Goal: Task Accomplishment & Management: Use online tool/utility

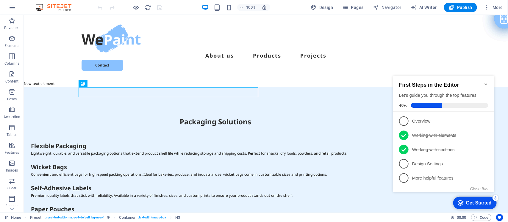
scroll to position [173, 0]
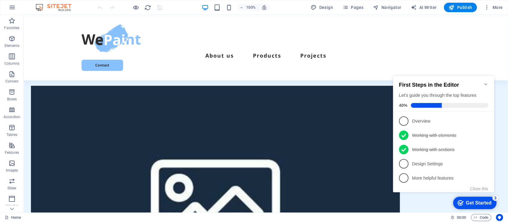
click at [477, 201] on div "Get Started" at bounding box center [478, 202] width 26 height 5
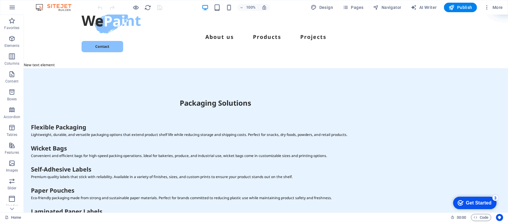
scroll to position [15, 0]
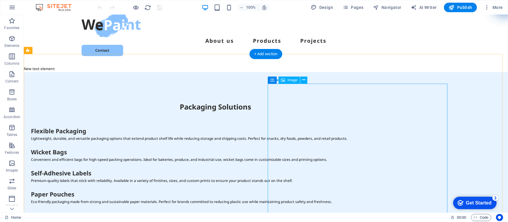
select select "px"
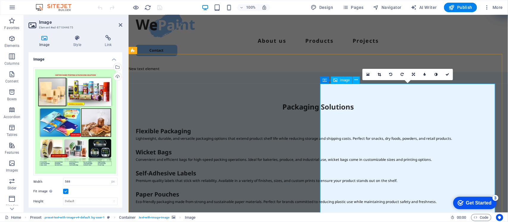
click at [414, 75] on icon at bounding box center [413, 75] width 3 height 4
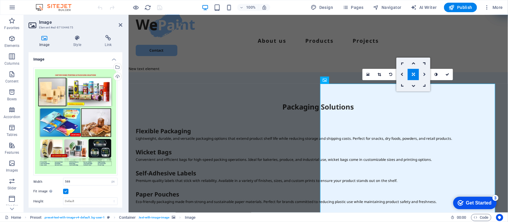
click at [424, 75] on icon at bounding box center [424, 75] width 3 height 4
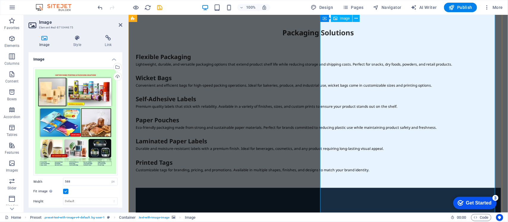
scroll to position [0, 0]
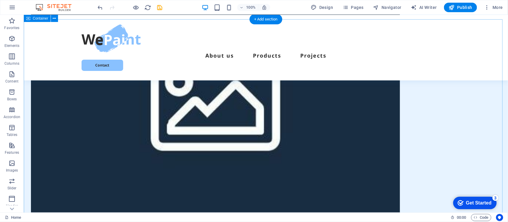
scroll to position [260, 0]
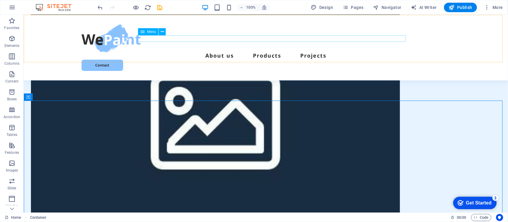
click at [273, 53] on nav "About us Products Projects" at bounding box center [265, 56] width 369 height 7
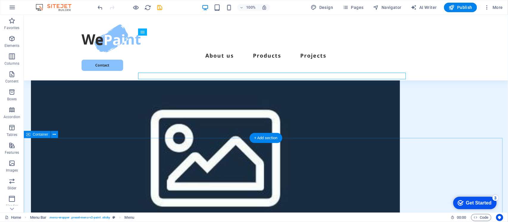
scroll to position [0, 0]
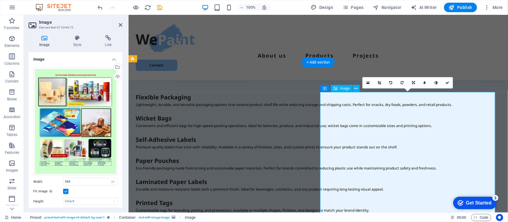
scroll to position [74, 0]
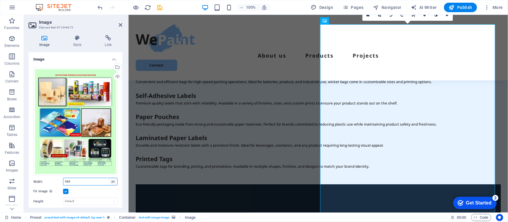
click at [112, 180] on select "Default auto px rem % em vh vw" at bounding box center [113, 181] width 8 height 7
select select "rem"
click at [109, 178] on select "Default auto px rem % em vh vw" at bounding box center [113, 181] width 8 height 7
type input "36.75"
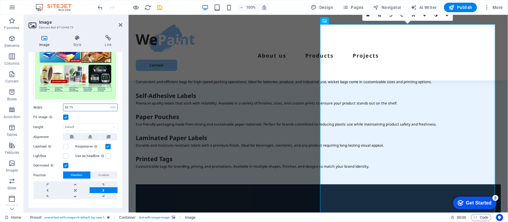
scroll to position [247, 0]
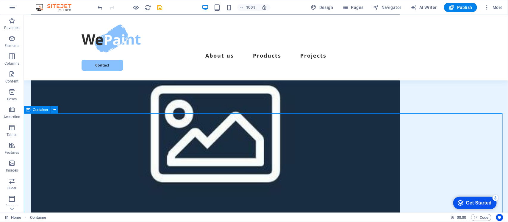
scroll to position [0, 0]
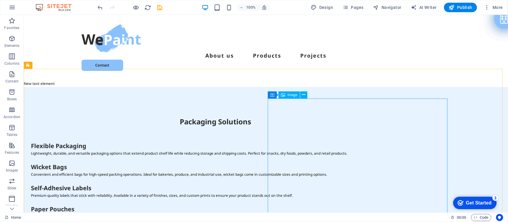
click at [292, 96] on span "Image" at bounding box center [292, 95] width 10 height 4
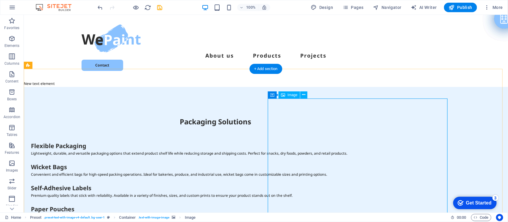
select select "rem"
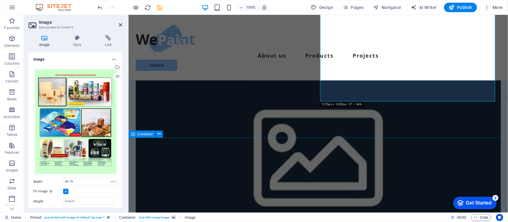
scroll to position [112, 0]
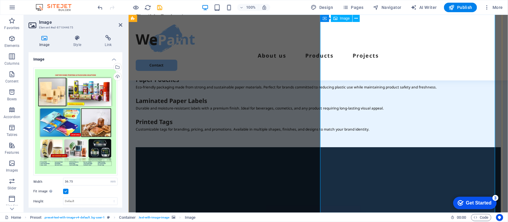
click at [507, 48] on div "About us Products Projects Contact" at bounding box center [317, 48] width 379 height 66
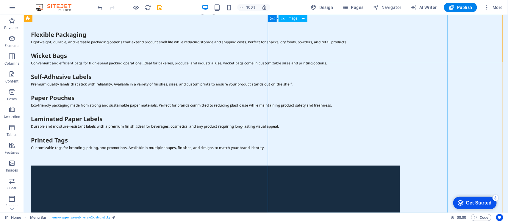
scroll to position [0, 0]
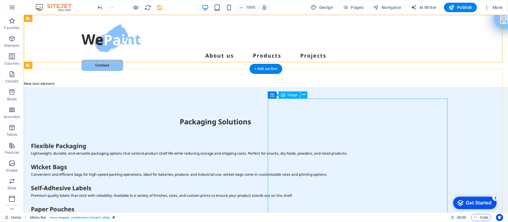
select select "rem"
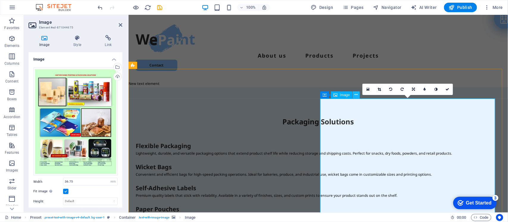
click at [356, 93] on icon at bounding box center [355, 95] width 3 height 6
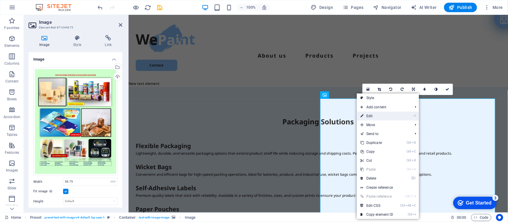
click at [372, 115] on link "⏎ Edit" at bounding box center [377, 116] width 40 height 9
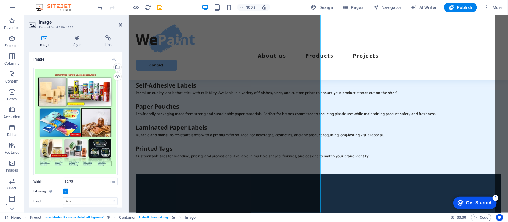
scroll to position [74, 0]
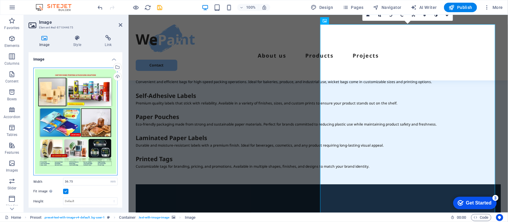
click at [94, 91] on div "Drag files here, click to choose files or select files from Files or our free s…" at bounding box center [75, 122] width 84 height 108
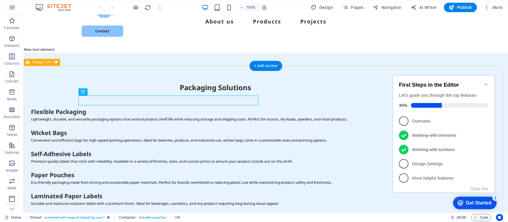
scroll to position [37, 0]
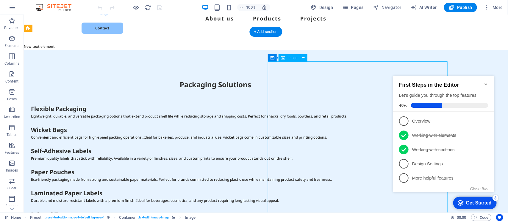
select select "px"
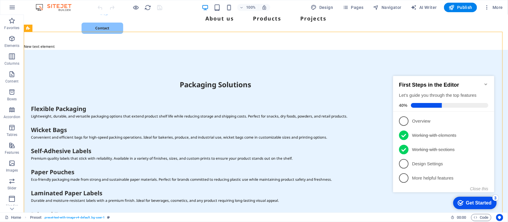
click at [486, 82] on icon "Minimize checklist" at bounding box center [485, 84] width 5 height 5
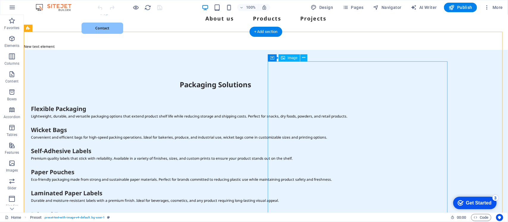
drag, startPoint x: 379, startPoint y: 105, endPoint x: 379, endPoint y: 102, distance: 3.0
select select "px"
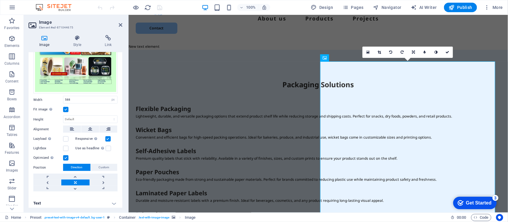
scroll to position [83, 0]
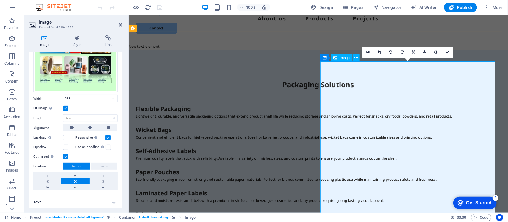
click at [346, 57] on span "Image" at bounding box center [345, 58] width 10 height 4
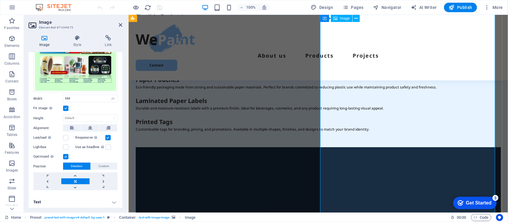
scroll to position [149, 0]
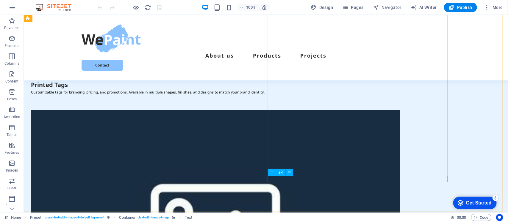
click at [271, 173] on icon at bounding box center [272, 172] width 4 height 7
click at [290, 172] on icon at bounding box center [289, 172] width 3 height 6
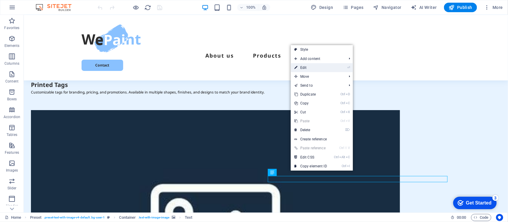
click at [304, 66] on link "⏎ Edit" at bounding box center [310, 67] width 40 height 9
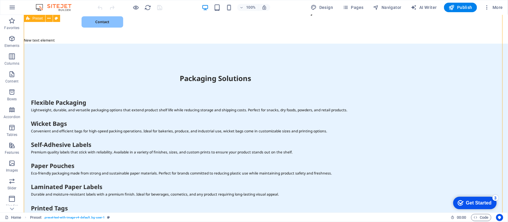
scroll to position [0, 0]
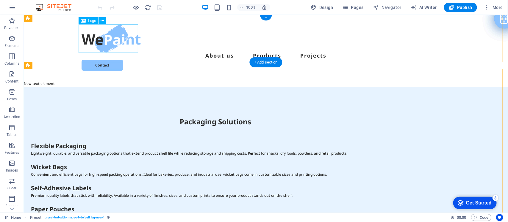
click at [119, 39] on div at bounding box center [265, 38] width 369 height 29
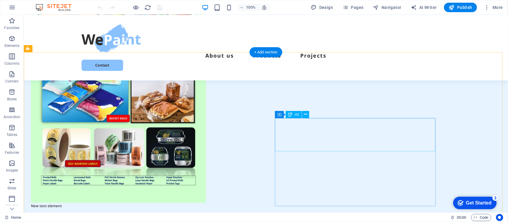
scroll to position [595, 0]
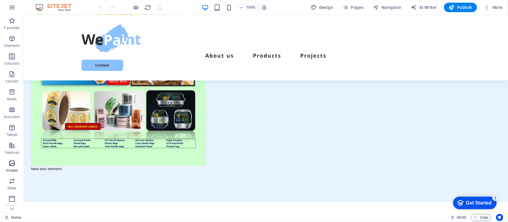
click at [11, 164] on icon "button" at bounding box center [11, 163] width 7 height 7
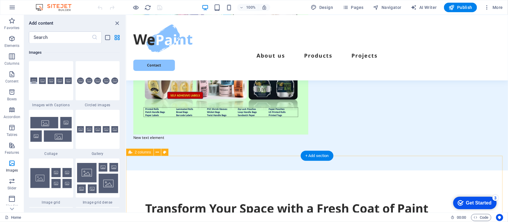
scroll to position [632, 0]
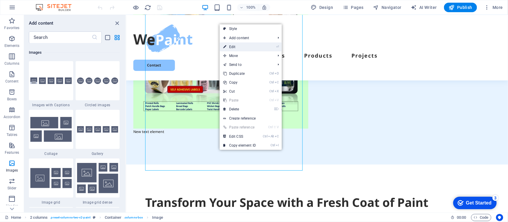
click at [240, 48] on link "⏎ Edit" at bounding box center [239, 47] width 40 height 9
select select "%"
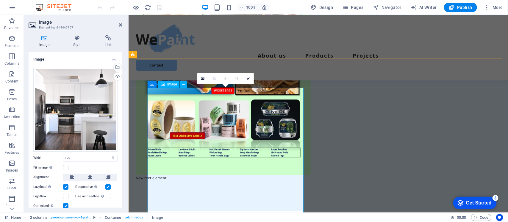
scroll to position [595, 0]
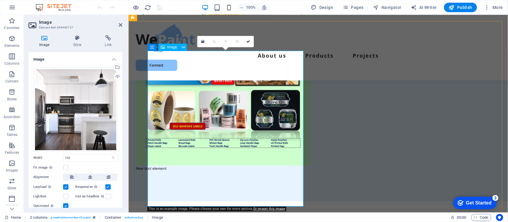
click at [203, 42] on icon at bounding box center [202, 42] width 3 height 4
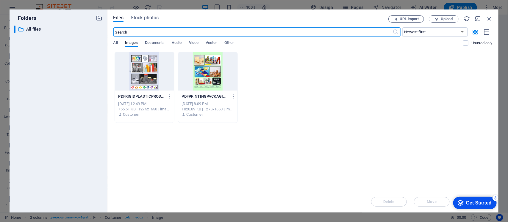
scroll to position [582, 0]
click at [489, 18] on icon "button" at bounding box center [489, 18] width 7 height 7
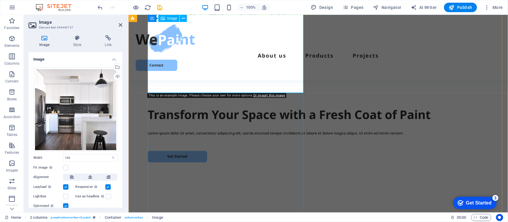
scroll to position [706, 0]
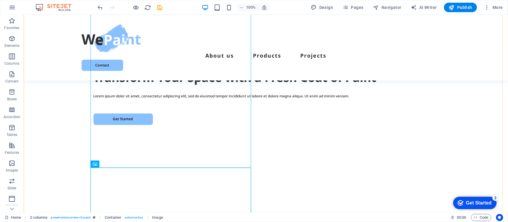
scroll to position [781, 0]
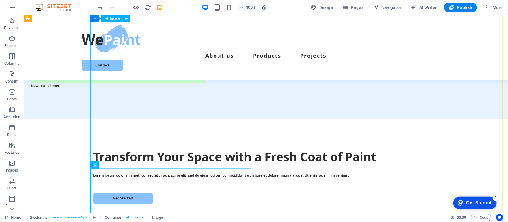
scroll to position [706, 0]
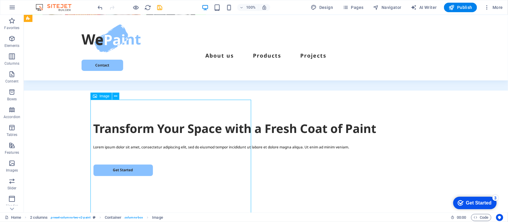
drag, startPoint x: 173, startPoint y: 162, endPoint x: 177, endPoint y: 136, distance: 26.8
click at [115, 97] on icon at bounding box center [115, 96] width 3 height 6
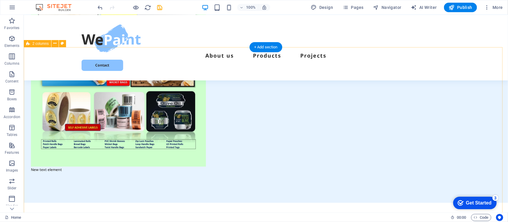
scroll to position [595, 0]
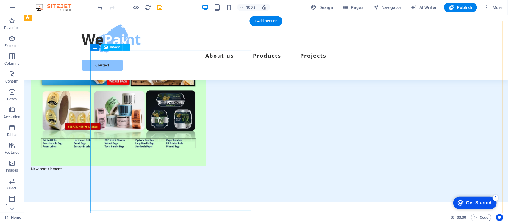
select select "%"
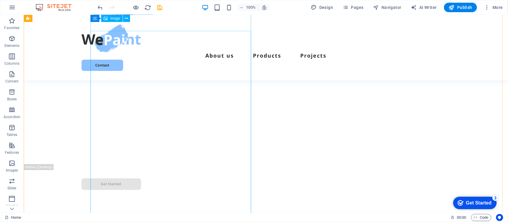
scroll to position [855, 0]
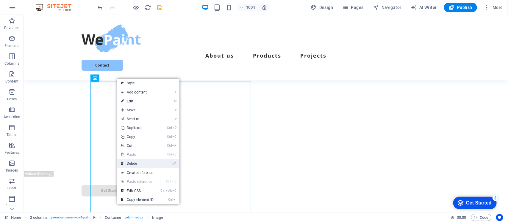
click at [128, 164] on link "⌦ Delete" at bounding box center [137, 163] width 40 height 9
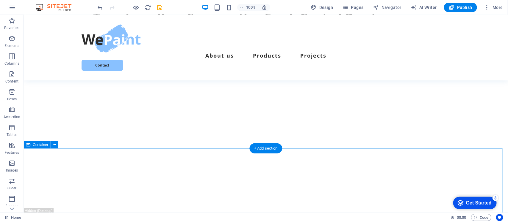
scroll to position [743, 0]
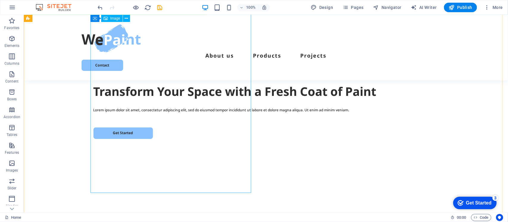
drag, startPoint x: 148, startPoint y: 192, endPoint x: 167, endPoint y: 140, distance: 55.7
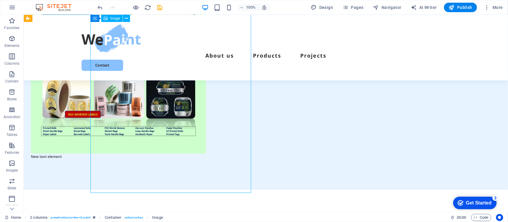
scroll to position [558, 0]
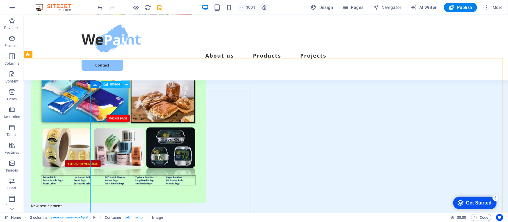
click at [126, 84] on icon at bounding box center [126, 84] width 3 height 6
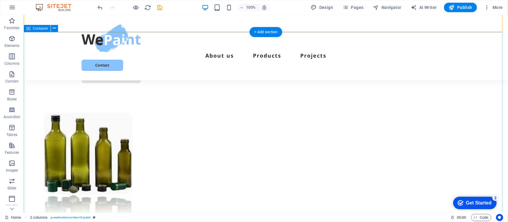
scroll to position [1004, 0]
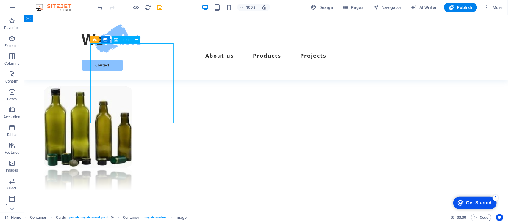
select select "px"
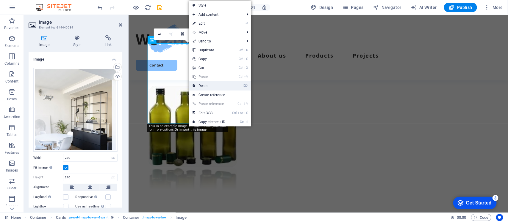
drag, startPoint x: 205, startPoint y: 86, endPoint x: 180, endPoint y: 69, distance: 30.1
click at [205, 86] on link "⌦ Delete" at bounding box center [209, 85] width 40 height 9
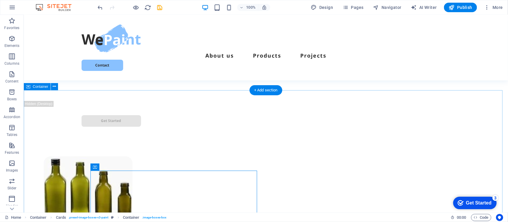
scroll to position [966, 0]
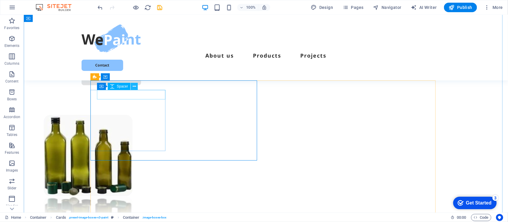
click at [133, 87] on icon at bounding box center [134, 87] width 3 height 6
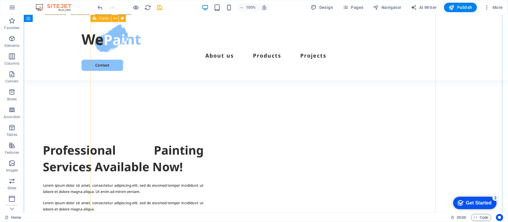
scroll to position [1004, 0]
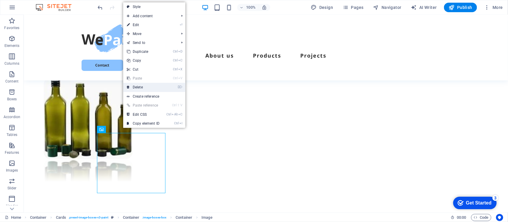
click at [143, 85] on link "⌦ Delete" at bounding box center [143, 87] width 40 height 9
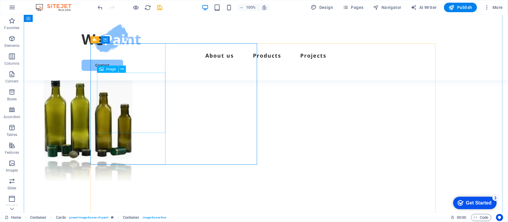
click at [109, 134] on span "Text" at bounding box center [109, 133] width 7 height 4
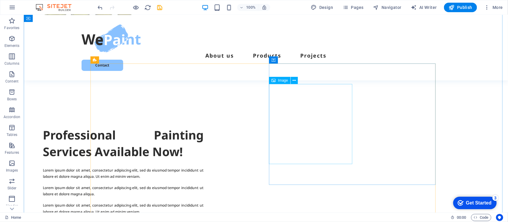
scroll to position [1152, 0]
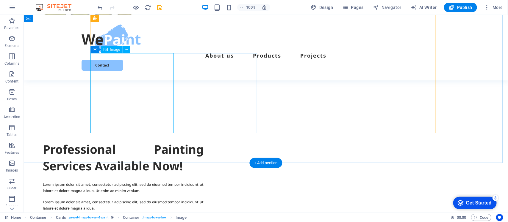
scroll to position [1041, 0]
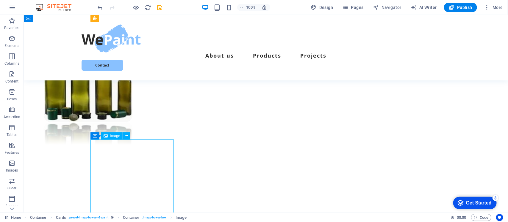
select select "px"
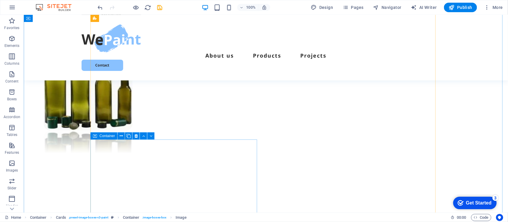
scroll to position [1041, 0]
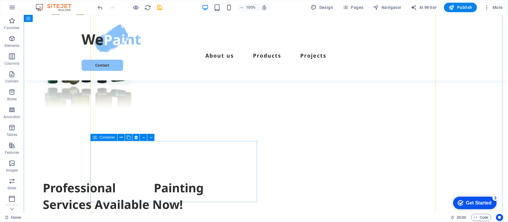
scroll to position [1078, 0]
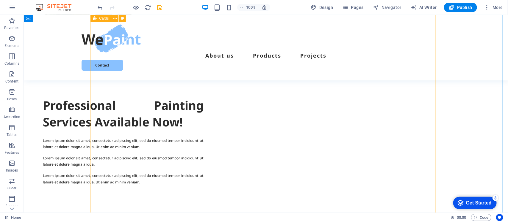
scroll to position [1189, 0]
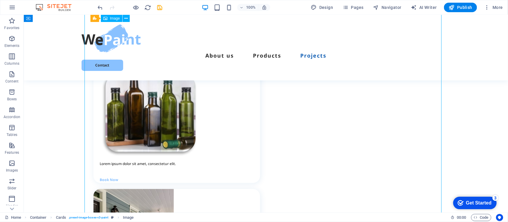
scroll to position [1450, 0]
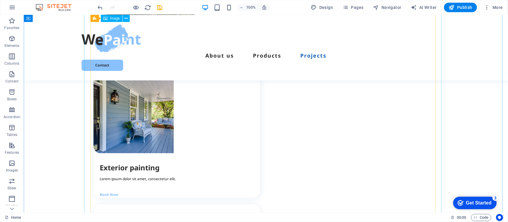
scroll to position [1334, 0]
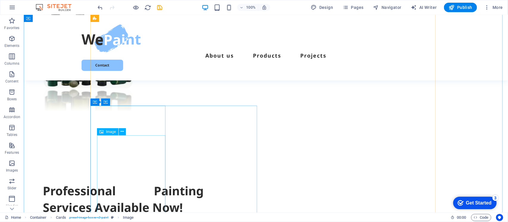
scroll to position [1260, 0]
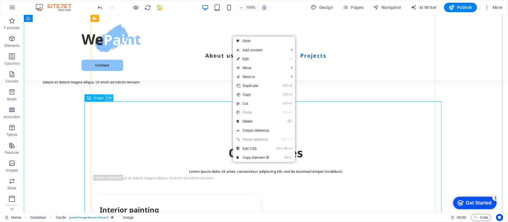
click at [112, 99] on button at bounding box center [109, 98] width 7 height 7
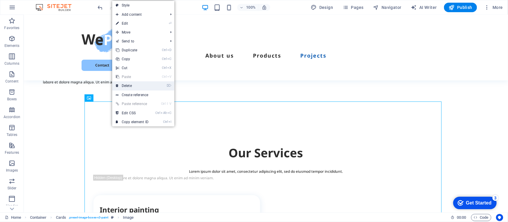
click at [130, 86] on link "⌦ Delete" at bounding box center [132, 85] width 40 height 9
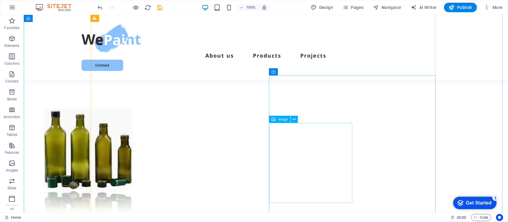
scroll to position [963, 0]
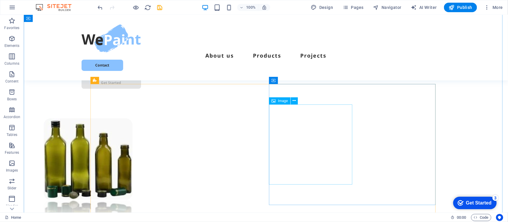
select select "px"
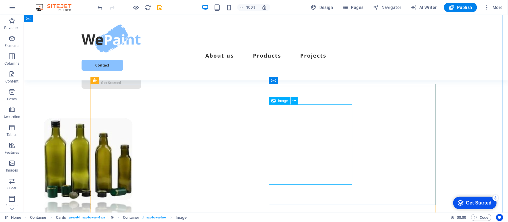
select select "px"
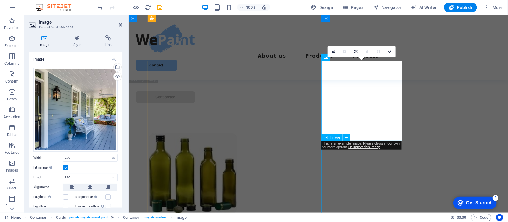
scroll to position [948, 0]
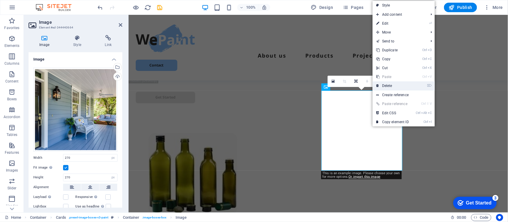
click at [383, 87] on link "⌦ Delete" at bounding box center [392, 85] width 40 height 9
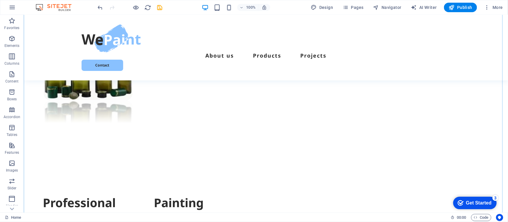
scroll to position [1068, 0]
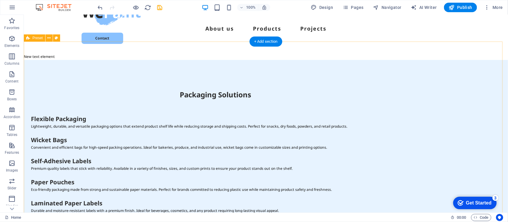
scroll to position [0, 0]
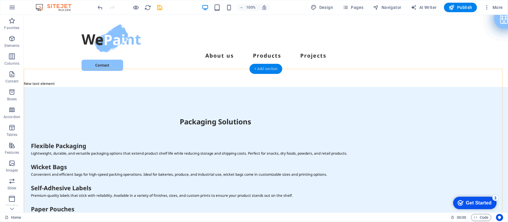
click at [271, 69] on div "+ Add section" at bounding box center [265, 69] width 33 height 10
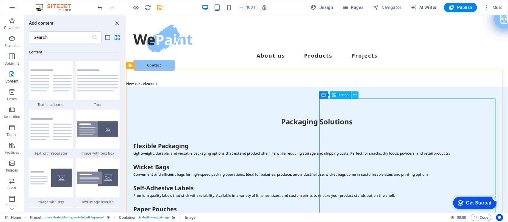
click at [354, 95] on icon at bounding box center [354, 95] width 3 height 6
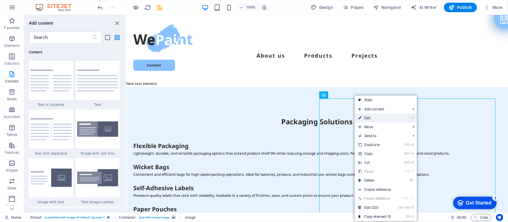
click at [369, 119] on link "⏎ Edit" at bounding box center [374, 118] width 40 height 9
select select "px"
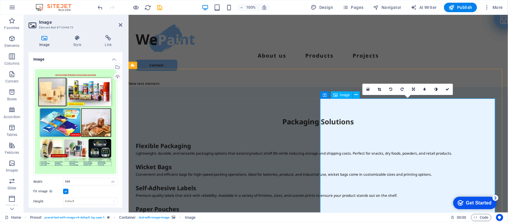
click at [414, 88] on icon at bounding box center [413, 90] width 3 height 4
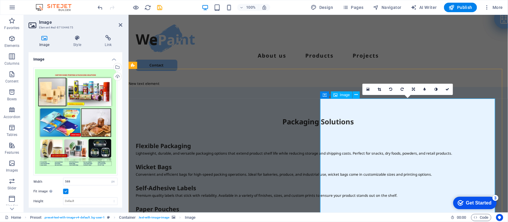
click at [414, 89] on icon at bounding box center [413, 90] width 3 height 4
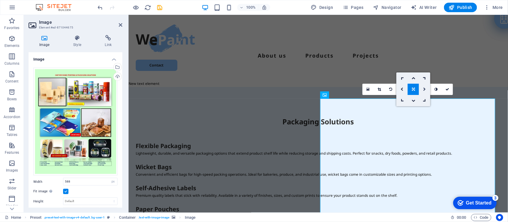
click at [424, 88] on icon at bounding box center [424, 90] width 3 height 4
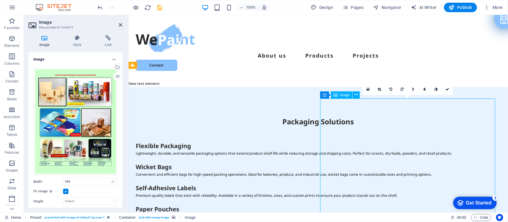
drag, startPoint x: 483, startPoint y: 141, endPoint x: 494, endPoint y: 141, distance: 11.3
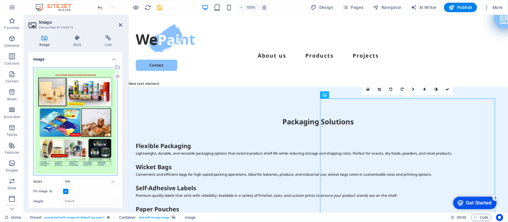
click at [100, 94] on div "Drag files here, click to choose files or select files from Files or our free s…" at bounding box center [75, 122] width 84 height 108
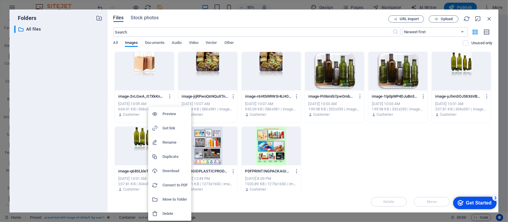
click at [164, 216] on h6 "Delete" at bounding box center [174, 214] width 25 height 7
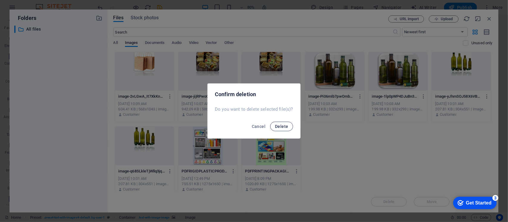
click at [276, 130] on button "Delete" at bounding box center [281, 127] width 23 height 10
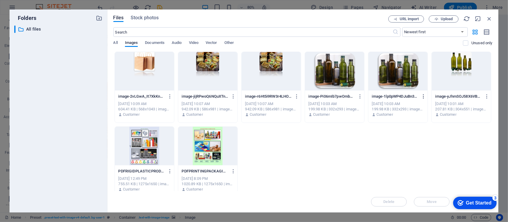
click at [421, 98] on icon "button" at bounding box center [423, 96] width 6 height 5
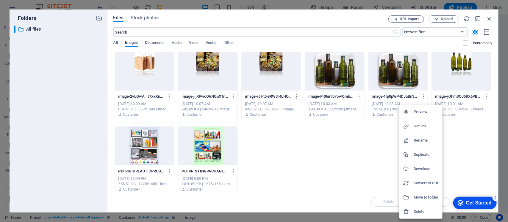
click at [413, 213] on h6 "Delete" at bounding box center [425, 211] width 25 height 7
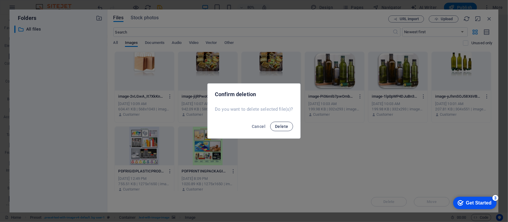
click at [280, 129] on span "Delete" at bounding box center [281, 126] width 13 height 5
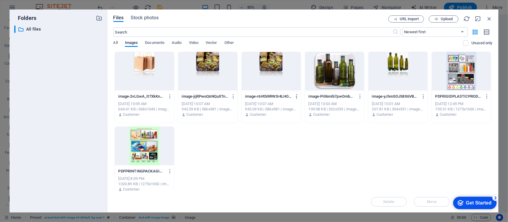
click at [296, 97] on icon "button" at bounding box center [297, 96] width 6 height 5
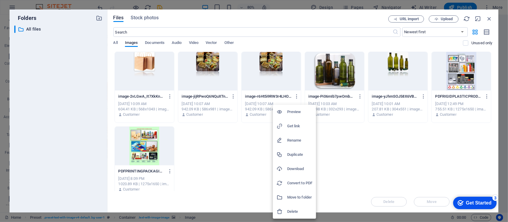
click at [298, 211] on h6 "Delete" at bounding box center [299, 211] width 25 height 7
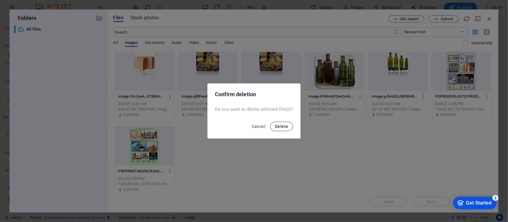
click at [285, 129] on span "Delete" at bounding box center [281, 126] width 13 height 5
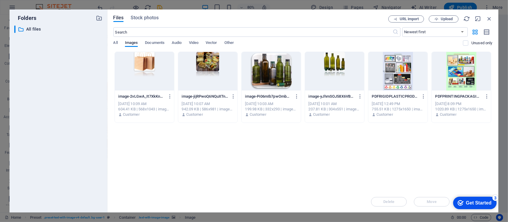
click at [409, 76] on div at bounding box center [397, 71] width 59 height 39
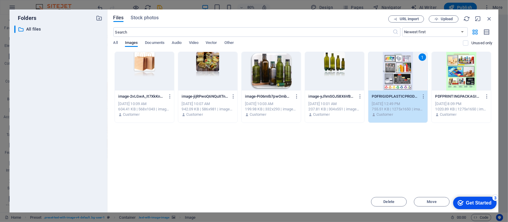
click at [404, 149] on div "Drop files here to upload them instantly image-2vLGwA_It7XkKnpRLfFHoQ.png image…" at bounding box center [302, 122] width 379 height 140
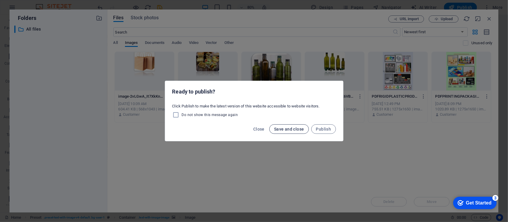
click at [293, 130] on span "Save and close" at bounding box center [289, 129] width 30 height 5
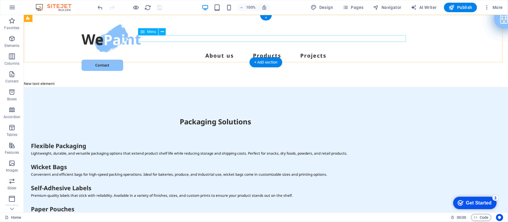
click at [274, 53] on nav "About us Products Projects" at bounding box center [265, 56] width 369 height 7
click at [220, 53] on nav "About us Products Projects" at bounding box center [265, 56] width 369 height 7
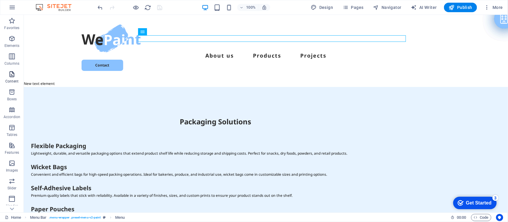
click at [16, 77] on span "Content" at bounding box center [12, 78] width 24 height 14
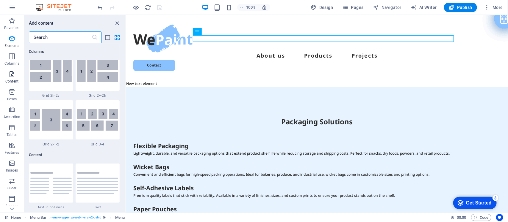
scroll to position [1040, 0]
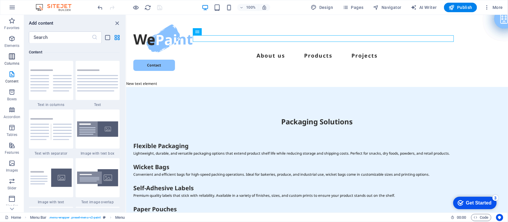
click at [17, 58] on span "Columns" at bounding box center [12, 60] width 24 height 14
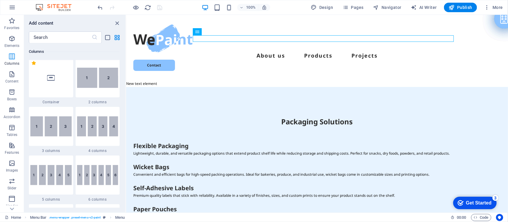
scroll to position [294, 0]
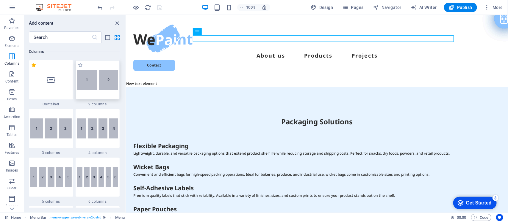
click at [107, 86] on img at bounding box center [97, 80] width 41 height 20
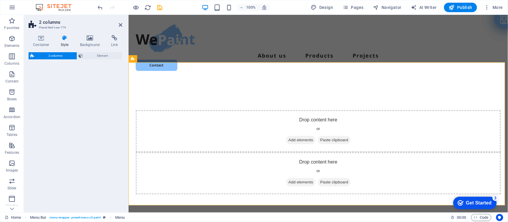
select select "rem"
select select "preset-columns-two-v2-default"
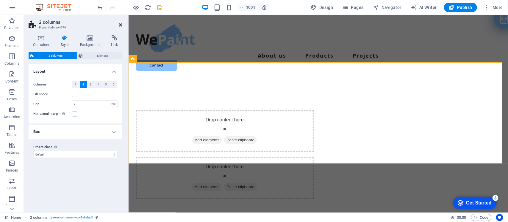
click at [120, 25] on icon at bounding box center [121, 25] width 4 height 5
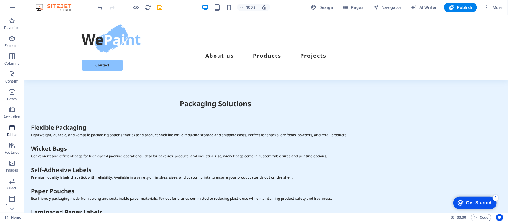
scroll to position [69, 0]
click at [12, 150] on icon "button" at bounding box center [11, 147] width 7 height 7
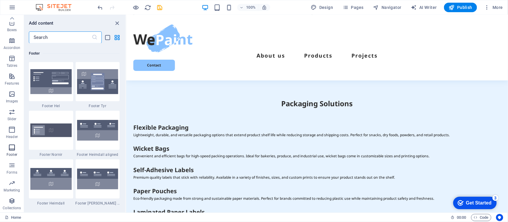
scroll to position [3936, 0]
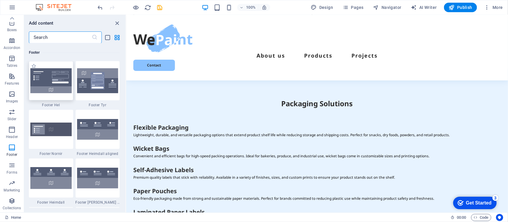
click at [47, 75] on img at bounding box center [50, 80] width 41 height 25
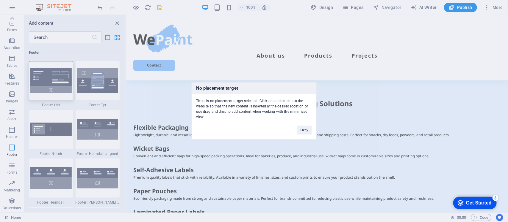
click at [117, 21] on div "No placement target There is no placement target selected. Click on an element …" at bounding box center [254, 111] width 508 height 222
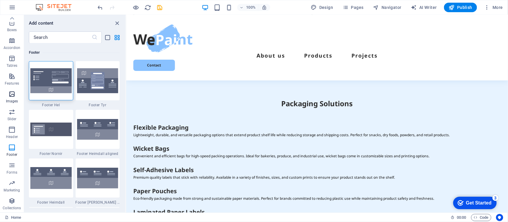
click at [16, 95] on span "Images" at bounding box center [12, 98] width 24 height 14
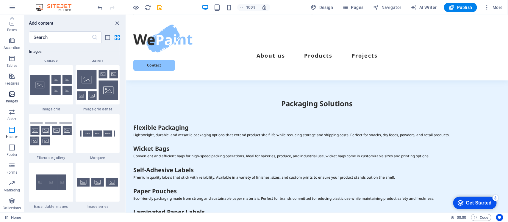
scroll to position [3014, 0]
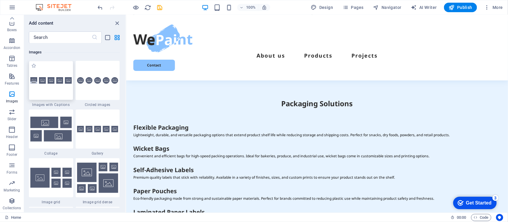
click at [39, 83] on img at bounding box center [50, 80] width 41 height 7
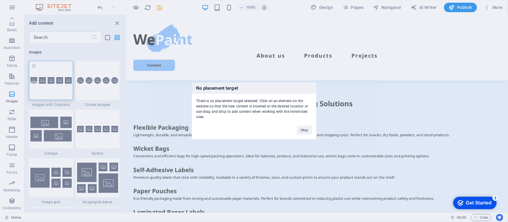
click at [39, 85] on div "No placement target There is no placement target selected. Click on an element …" at bounding box center [254, 111] width 508 height 222
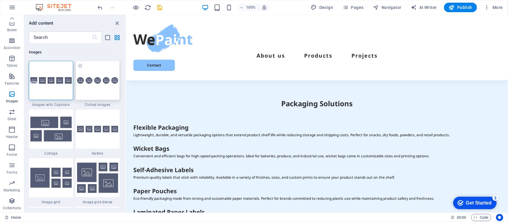
click at [95, 86] on div at bounding box center [98, 80] width 44 height 39
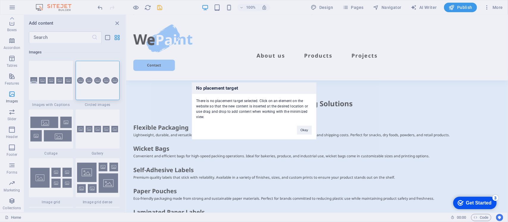
click at [88, 125] on div "No placement target There is no placement target selected. Click on an element …" at bounding box center [254, 111] width 508 height 222
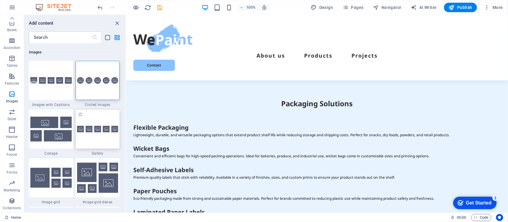
click at [88, 124] on div at bounding box center [98, 129] width 44 height 39
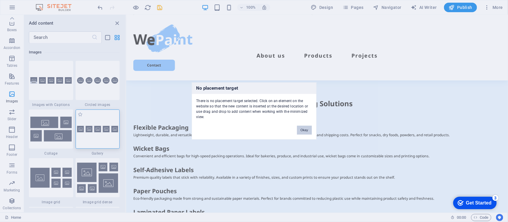
click at [62, 124] on div "No placement target There is no placement target selected. Click on an element …" at bounding box center [254, 111] width 508 height 222
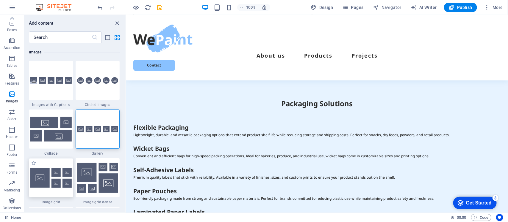
click at [58, 179] on img at bounding box center [50, 178] width 41 height 20
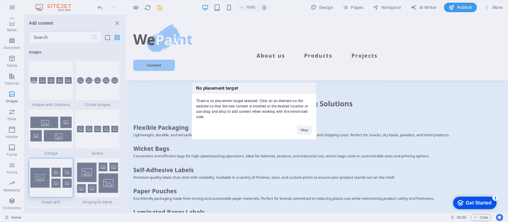
click at [98, 181] on div "No placement target There is no placement target selected. Click on an element …" at bounding box center [254, 111] width 508 height 222
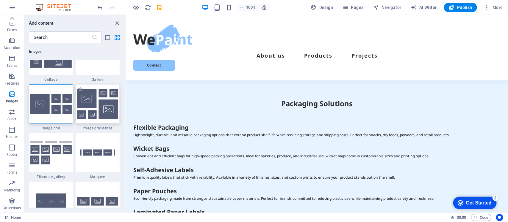
scroll to position [3089, 0]
click at [64, 167] on div at bounding box center [51, 152] width 44 height 39
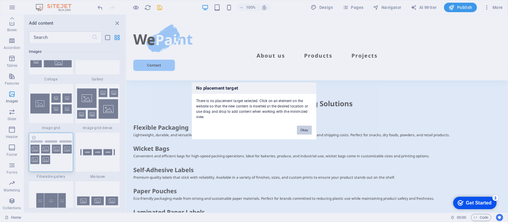
click at [94, 168] on div "No placement target There is no placement target selected. Click on an element …" at bounding box center [254, 111] width 508 height 222
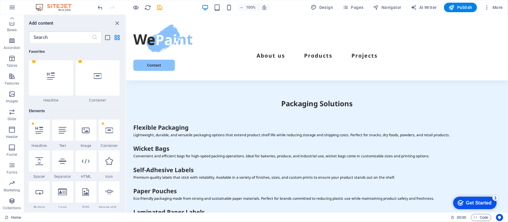
scroll to position [0, 0]
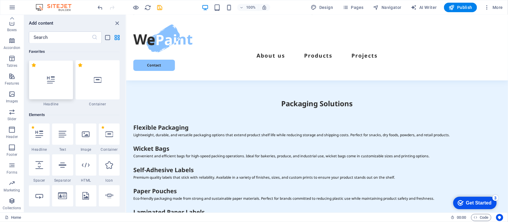
click at [56, 79] on div at bounding box center [51, 79] width 44 height 39
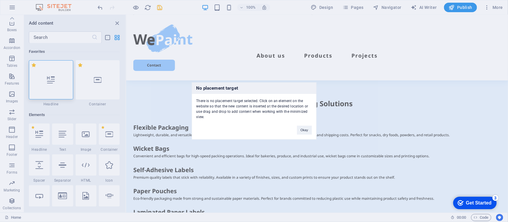
click at [56, 79] on div "No placement target There is no placement target selected. Click on an element …" at bounding box center [254, 111] width 508 height 222
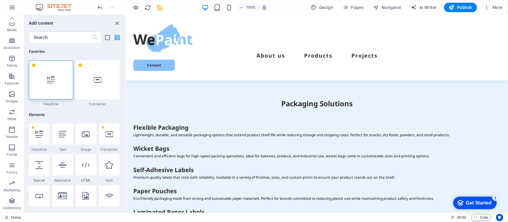
click at [56, 79] on div at bounding box center [51, 79] width 44 height 39
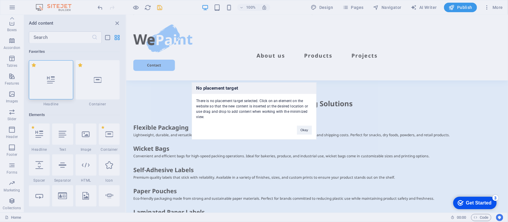
click at [13, 94] on div "No placement target There is no placement target selected. Click on an element …" at bounding box center [254, 111] width 508 height 222
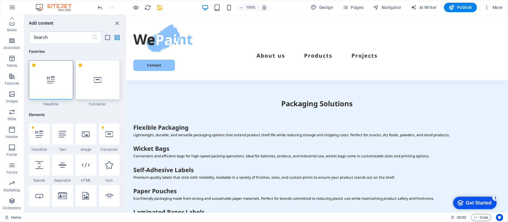
click at [99, 92] on div at bounding box center [98, 79] width 44 height 39
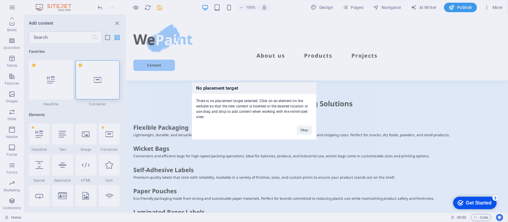
click at [73, 88] on div "No placement target There is no placement target selected. Click on an element …" at bounding box center [254, 111] width 508 height 222
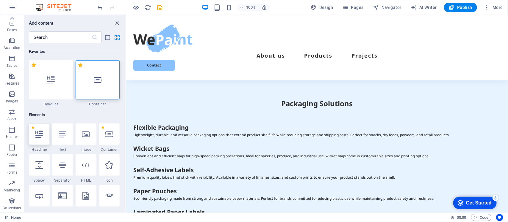
click at [43, 137] on icon at bounding box center [39, 135] width 8 height 8
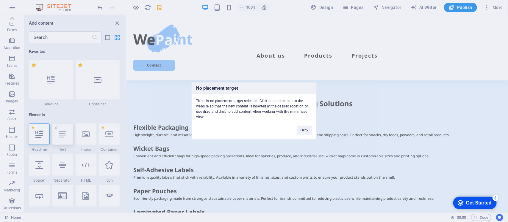
click at [58, 136] on div "No placement target There is no placement target selected. Click on an element …" at bounding box center [254, 111] width 508 height 222
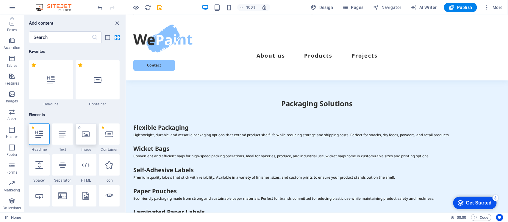
click at [81, 136] on div at bounding box center [86, 134] width 21 height 21
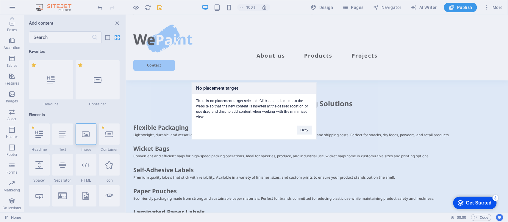
click at [103, 136] on div "No placement target There is no placement target selected. Click on an element …" at bounding box center [254, 111] width 508 height 222
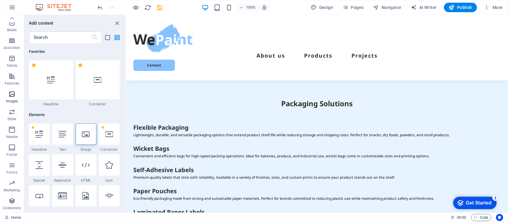
click at [11, 94] on icon "button" at bounding box center [11, 94] width 7 height 7
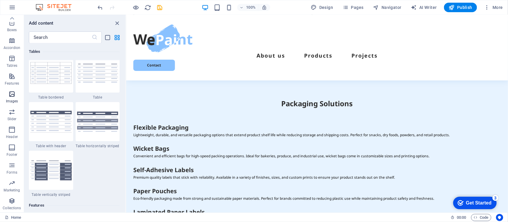
scroll to position [3014, 0]
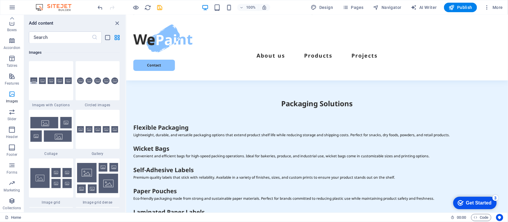
click at [11, 94] on icon "button" at bounding box center [11, 94] width 7 height 7
click at [43, 92] on div at bounding box center [51, 80] width 44 height 39
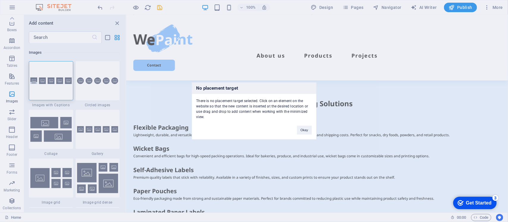
click at [10, 95] on div "No placement target There is no placement target selected. Click on an element …" at bounding box center [254, 111] width 508 height 222
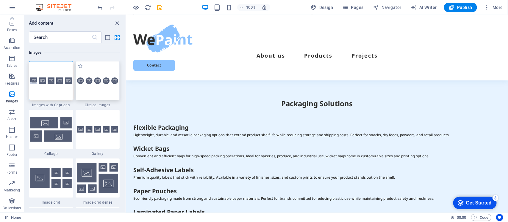
click at [79, 91] on div at bounding box center [98, 80] width 44 height 39
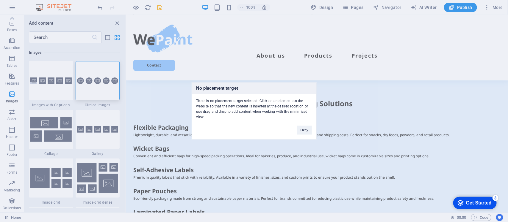
click at [64, 130] on div "No placement target There is no placement target selected. Click on an element …" at bounding box center [254, 111] width 508 height 222
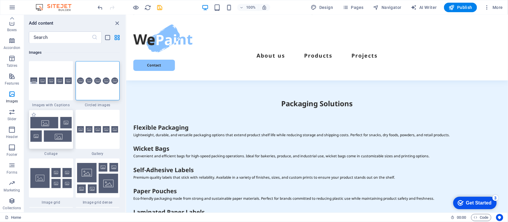
click at [64, 130] on img at bounding box center [50, 129] width 41 height 25
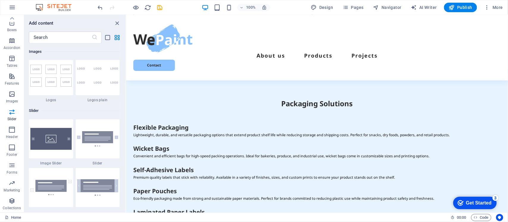
scroll to position [3311, 0]
click at [61, 135] on img at bounding box center [50, 139] width 41 height 22
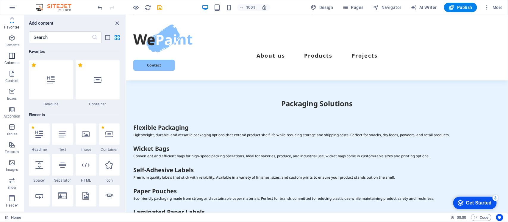
scroll to position [0, 0]
click at [12, 41] on icon "button" at bounding box center [11, 38] width 7 height 7
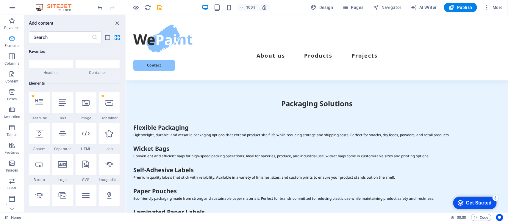
scroll to position [63, 0]
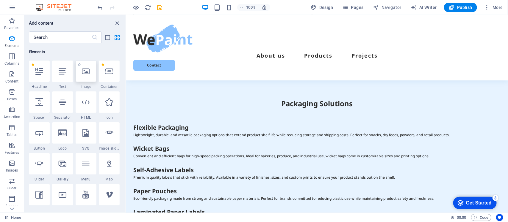
click at [87, 72] on icon at bounding box center [86, 71] width 8 height 8
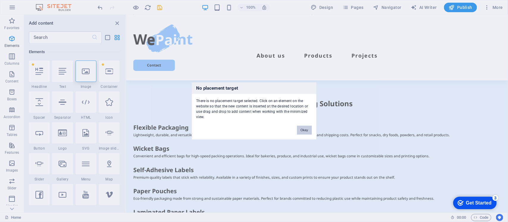
click at [303, 129] on button "Okay" at bounding box center [304, 130] width 15 height 9
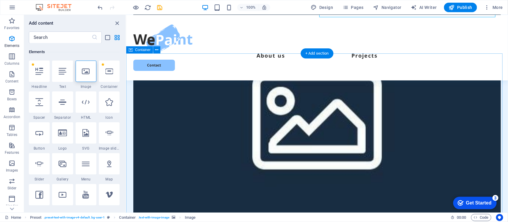
scroll to position [446, 0]
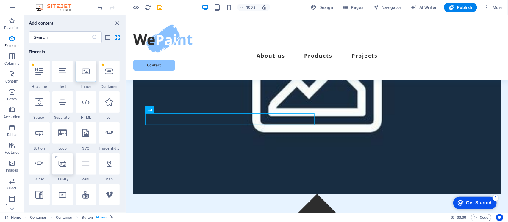
click at [60, 164] on icon at bounding box center [63, 164] width 8 height 8
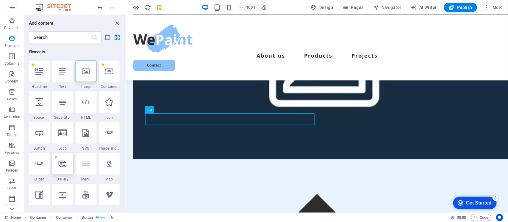
select select "4"
select select "%"
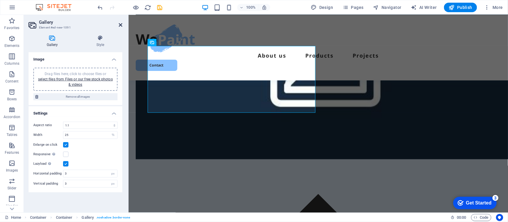
click at [120, 25] on icon at bounding box center [121, 25] width 4 height 5
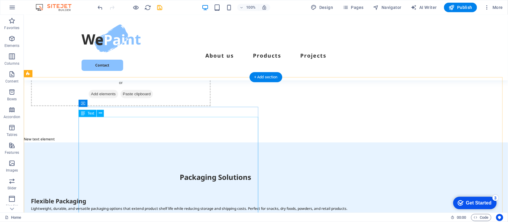
scroll to position [74, 0]
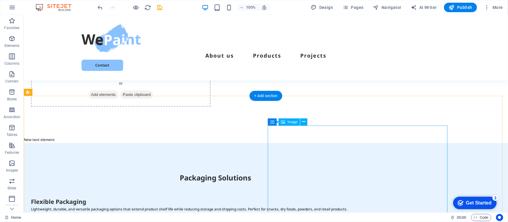
select select "px"
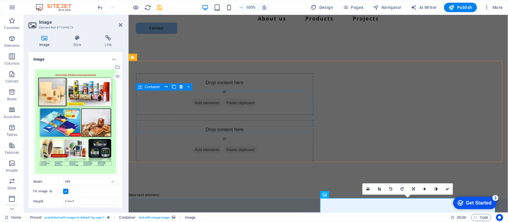
scroll to position [0, 0]
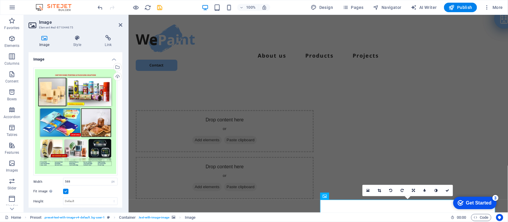
click at [60, 10] on img at bounding box center [56, 7] width 45 height 7
click at [17, 42] on span "Elements" at bounding box center [12, 42] width 24 height 14
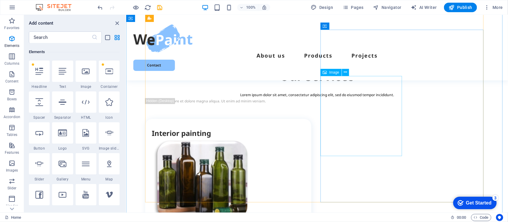
scroll to position [1474, 0]
